Goal: Navigation & Orientation: Find specific page/section

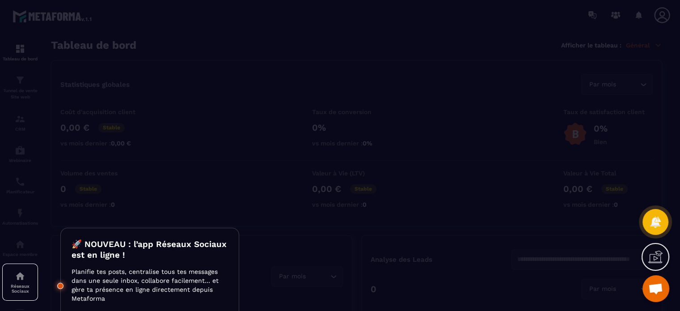
click at [211, 189] on div at bounding box center [340, 155] width 680 height 311
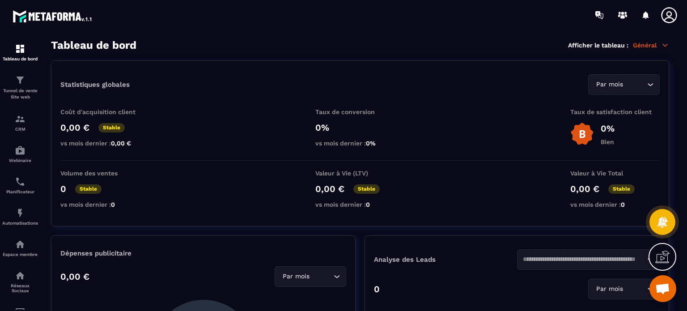
click at [658, 259] on icon at bounding box center [662, 256] width 14 height 14
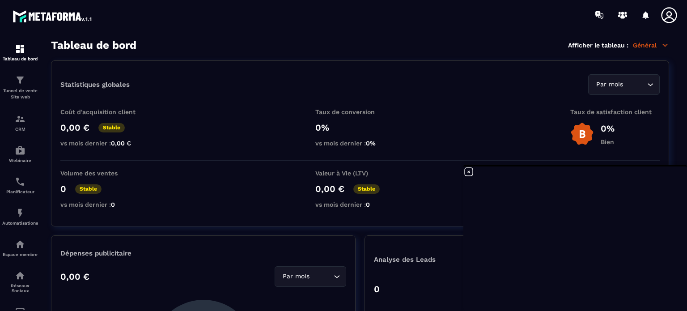
click at [472, 171] on icon at bounding box center [468, 171] width 11 height 11
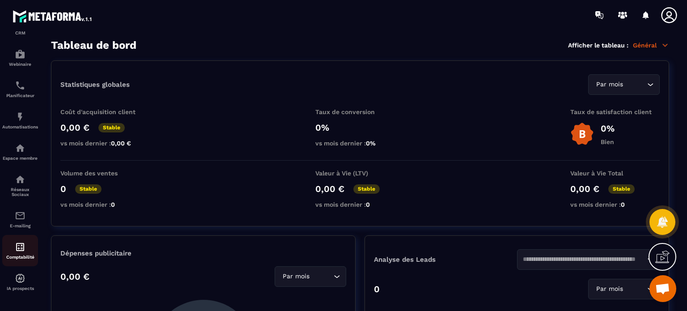
scroll to position [100, 0]
click at [16, 277] on img at bounding box center [20, 276] width 11 height 11
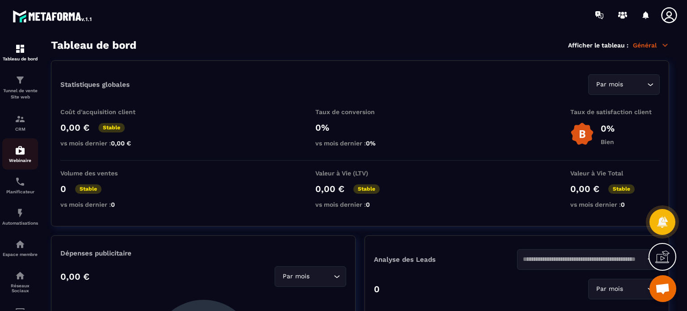
click at [24, 155] on img at bounding box center [20, 150] width 11 height 11
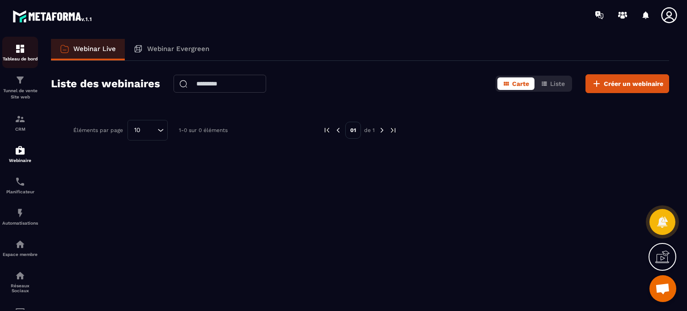
click at [28, 46] on div "Tableau de bord" at bounding box center [20, 52] width 36 height 18
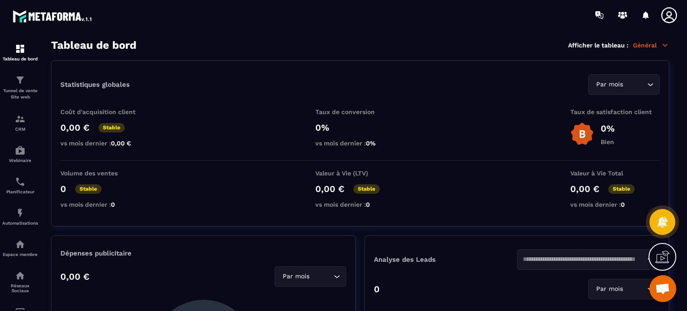
click at [74, 13] on img at bounding box center [53, 16] width 80 height 16
click at [20, 13] on img at bounding box center [53, 16] width 80 height 16
click at [672, 12] on icon at bounding box center [669, 15] width 18 height 18
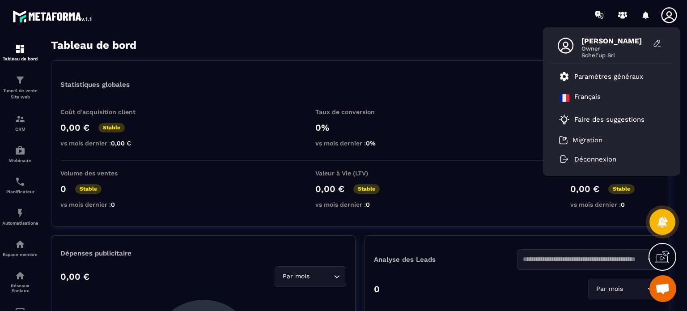
click at [671, 12] on icon at bounding box center [669, 15] width 18 height 18
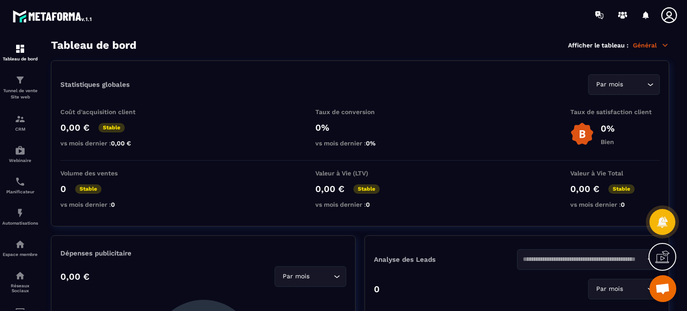
click at [672, 13] on icon at bounding box center [669, 15] width 18 height 18
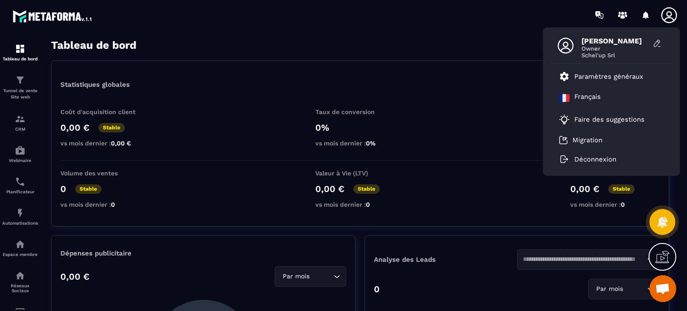
click at [672, 13] on icon at bounding box center [669, 15] width 18 height 18
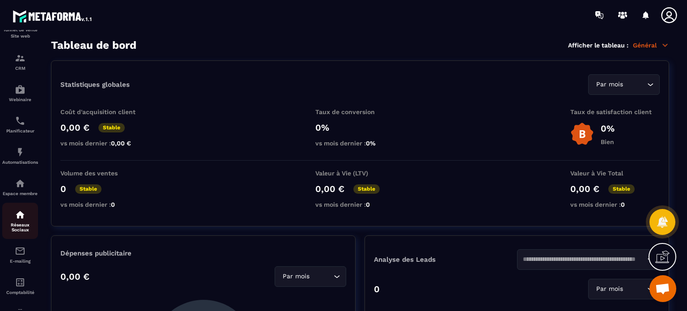
scroll to position [11, 0]
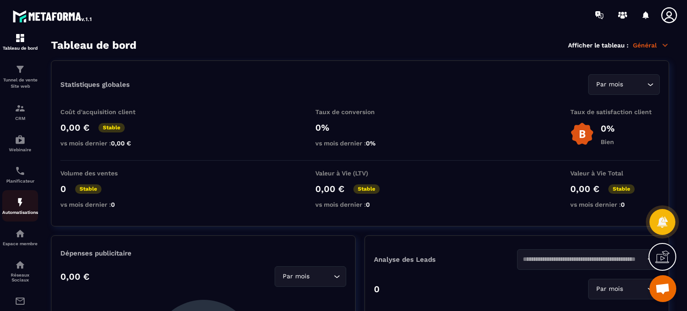
click at [20, 202] on img at bounding box center [20, 202] width 11 height 11
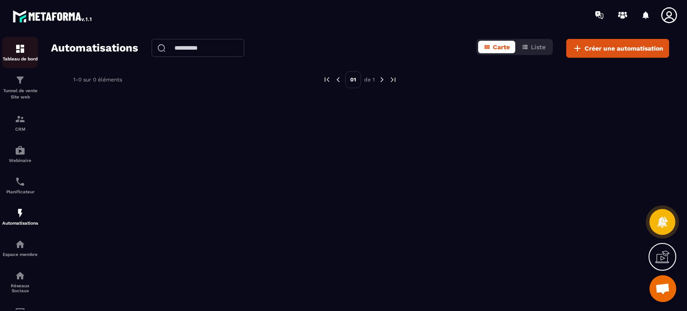
click at [20, 47] on img at bounding box center [20, 48] width 11 height 11
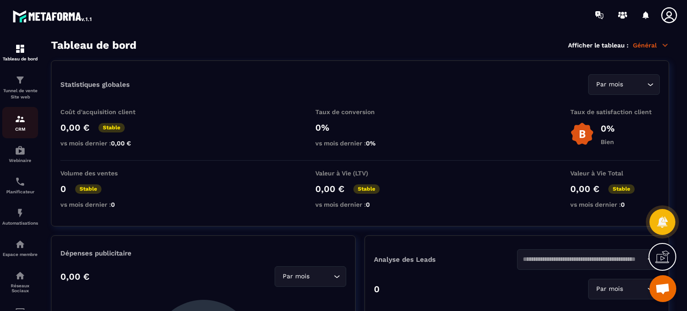
click at [20, 127] on p "CRM" at bounding box center [20, 128] width 36 height 5
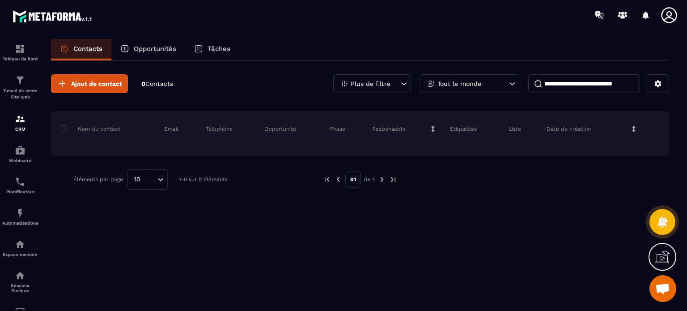
click at [38, 17] on img at bounding box center [53, 16] width 80 height 16
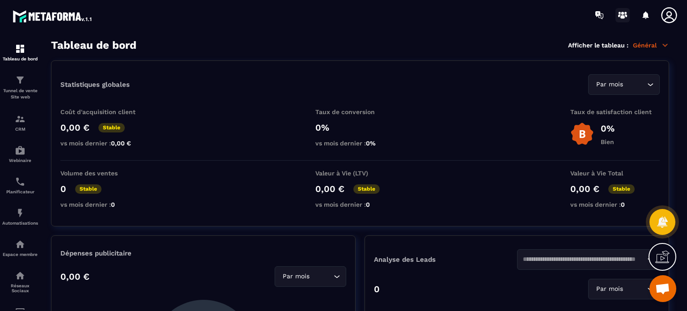
click at [621, 14] on circle at bounding box center [622, 13] width 3 height 3
